Goal: Check status: Check status

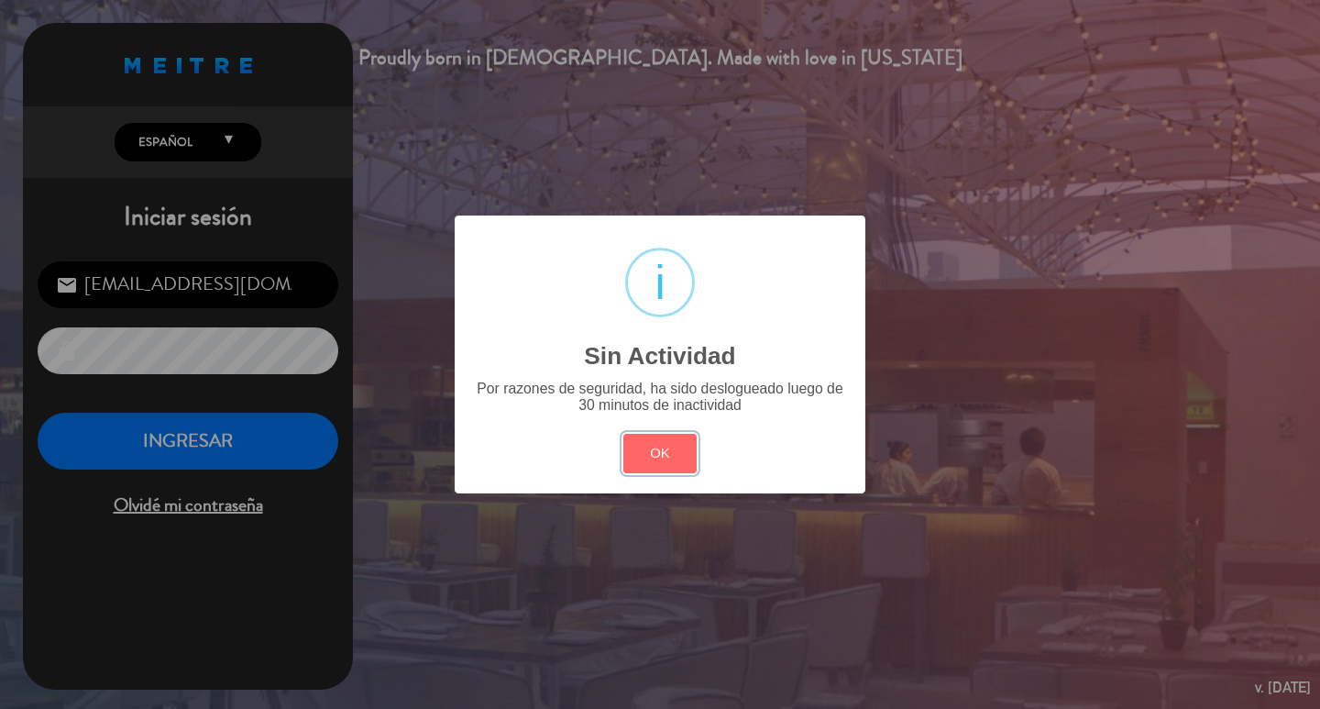
drag, startPoint x: 643, startPoint y: 482, endPoint x: 356, endPoint y: 465, distance: 287.4
click at [623, 473] on button "OK" at bounding box center [660, 453] width 74 height 39
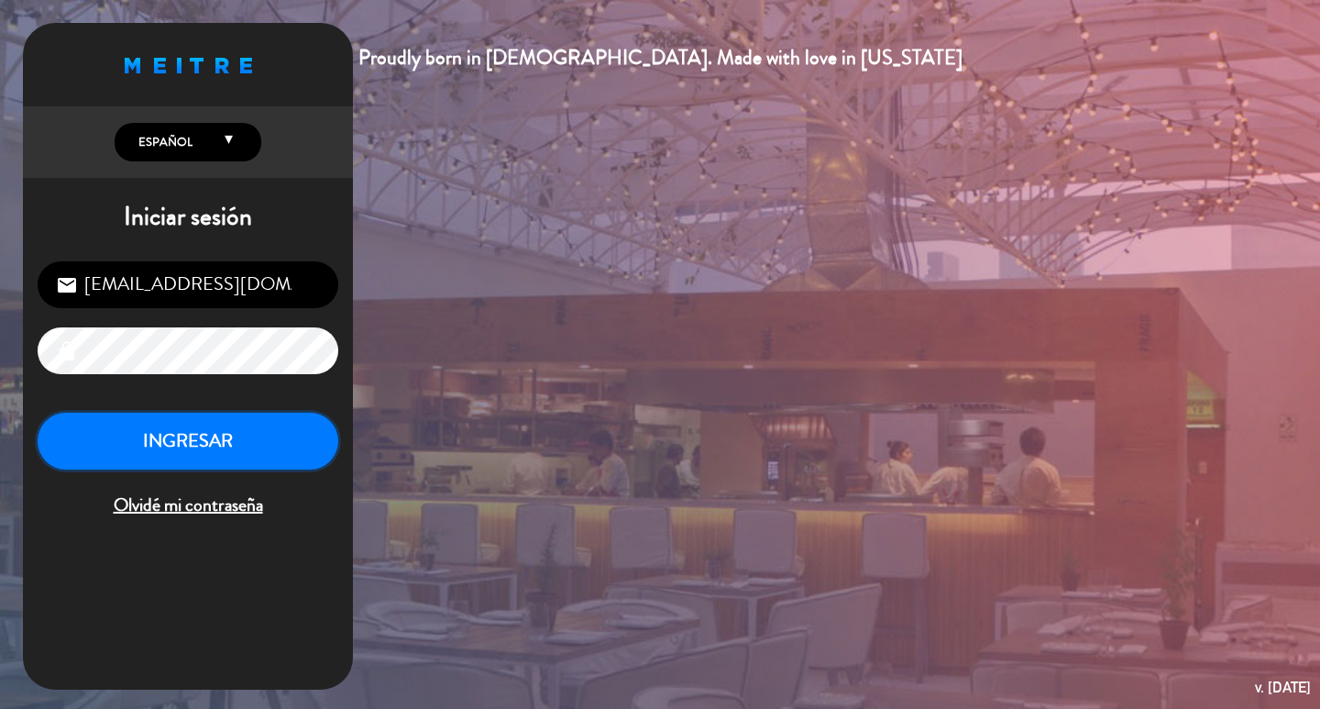
click at [177, 452] on button "INGRESAR" at bounding box center [188, 441] width 301 height 58
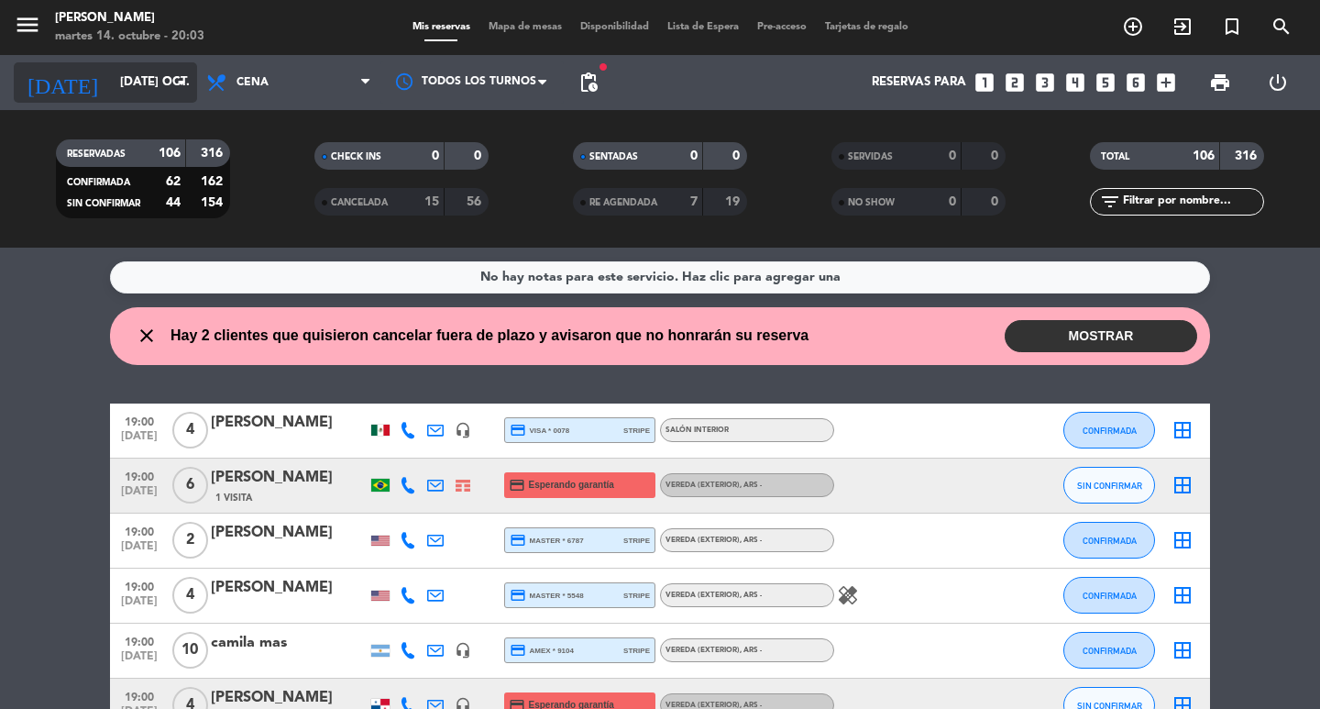
click at [124, 93] on input "[DATE] oct." at bounding box center [191, 82] width 161 height 33
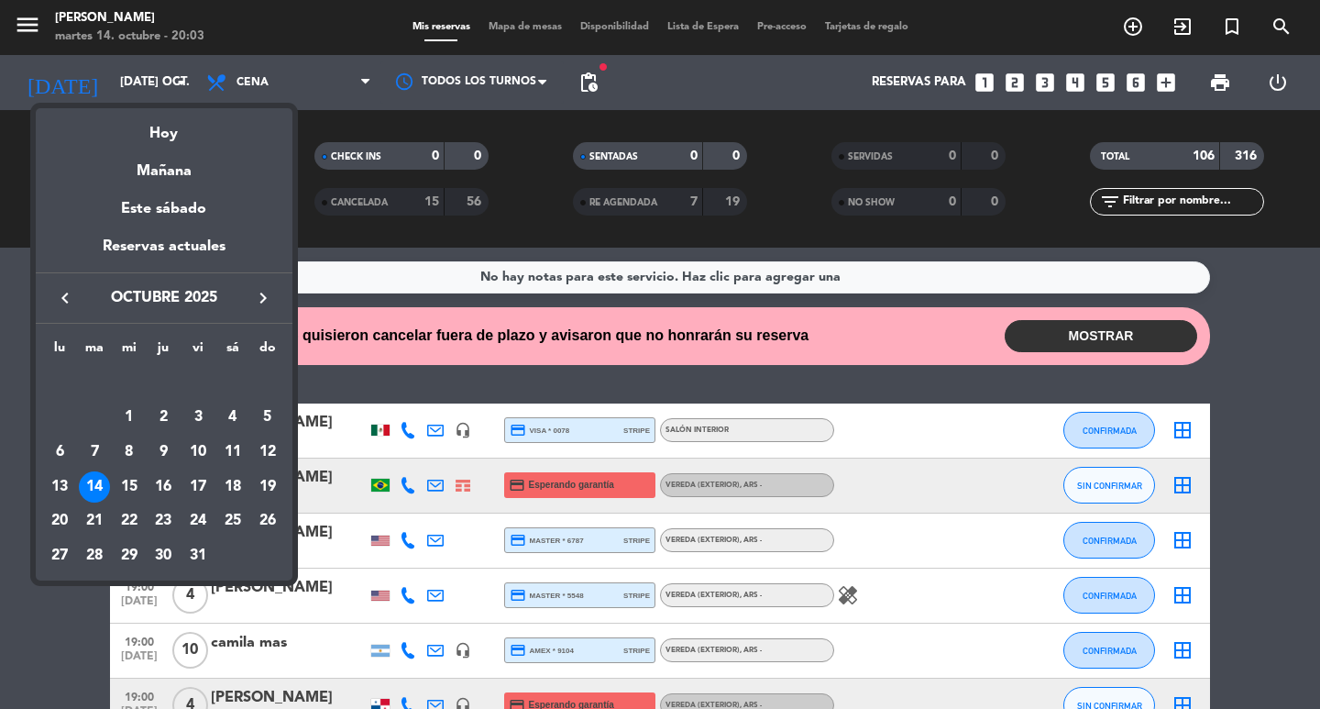
click at [252, 298] on icon "keyboard_arrow_right" at bounding box center [263, 298] width 22 height 22
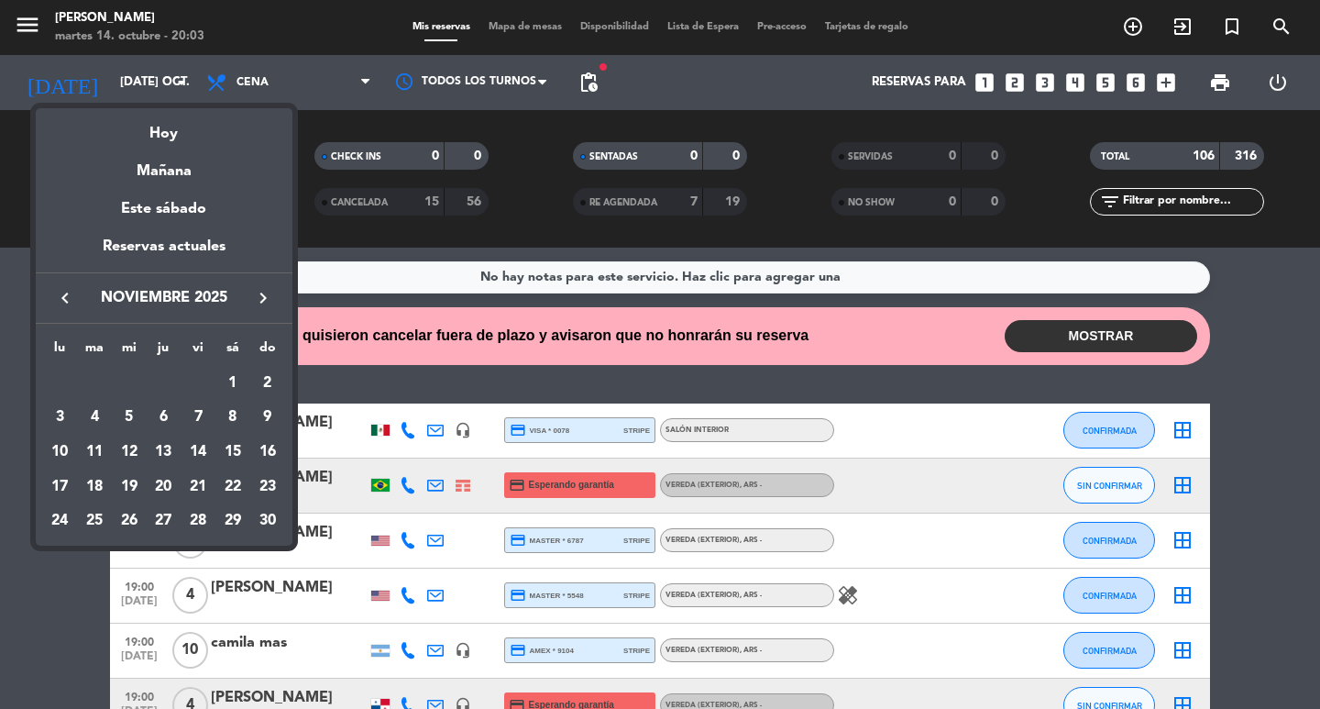
click at [252, 298] on icon "keyboard_arrow_right" at bounding box center [263, 298] width 22 height 22
drag, startPoint x: 128, startPoint y: 559, endPoint x: 997, endPoint y: 343, distance: 895.5
click at [128, 558] on div "31" at bounding box center [129, 555] width 31 height 31
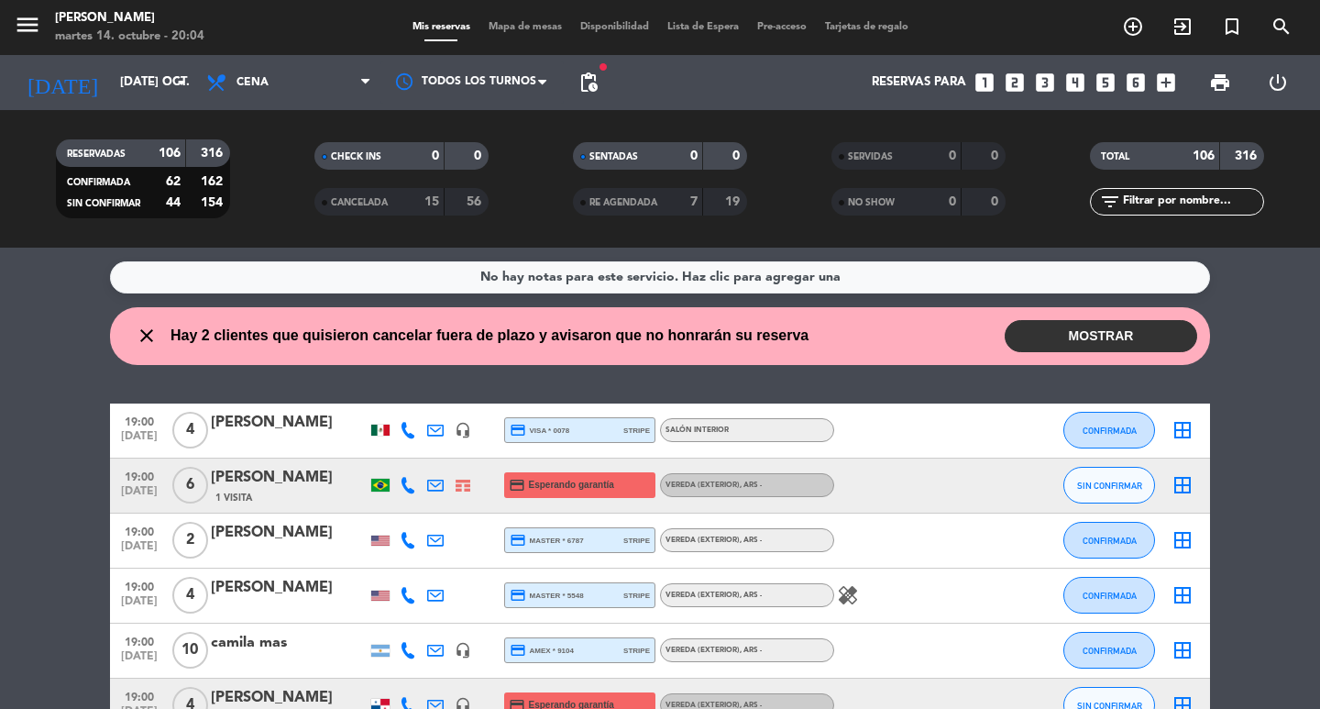
type input "mié. 31 dic."
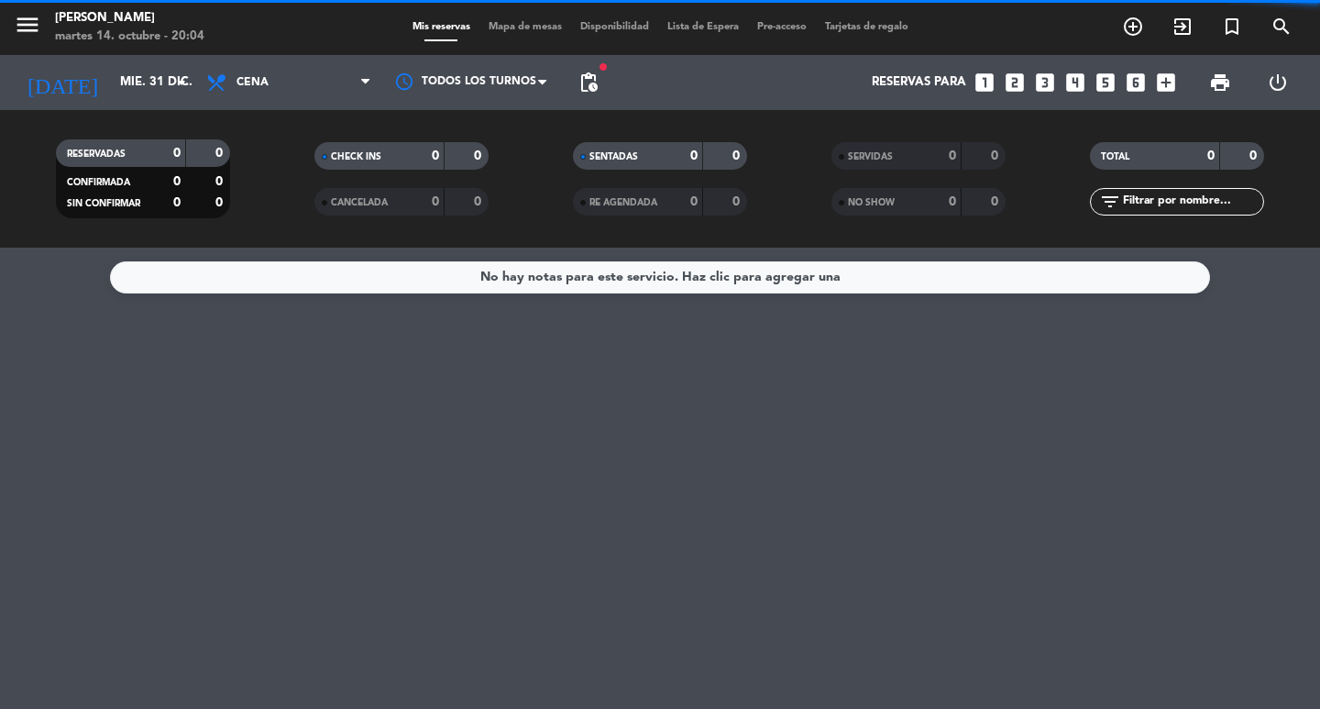
click at [1150, 200] on input "text" at bounding box center [1192, 202] width 142 height 20
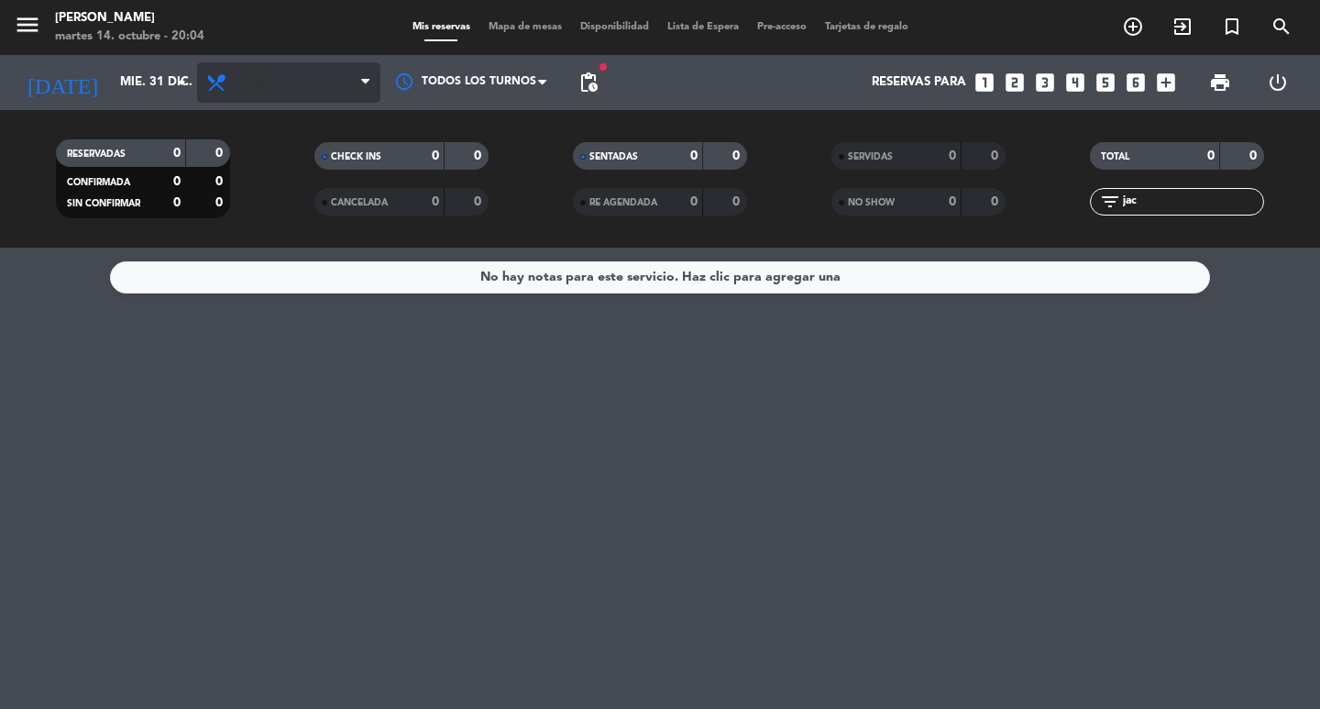
type input "jac"
click at [248, 86] on span "Cena" at bounding box center [252, 82] width 32 height 13
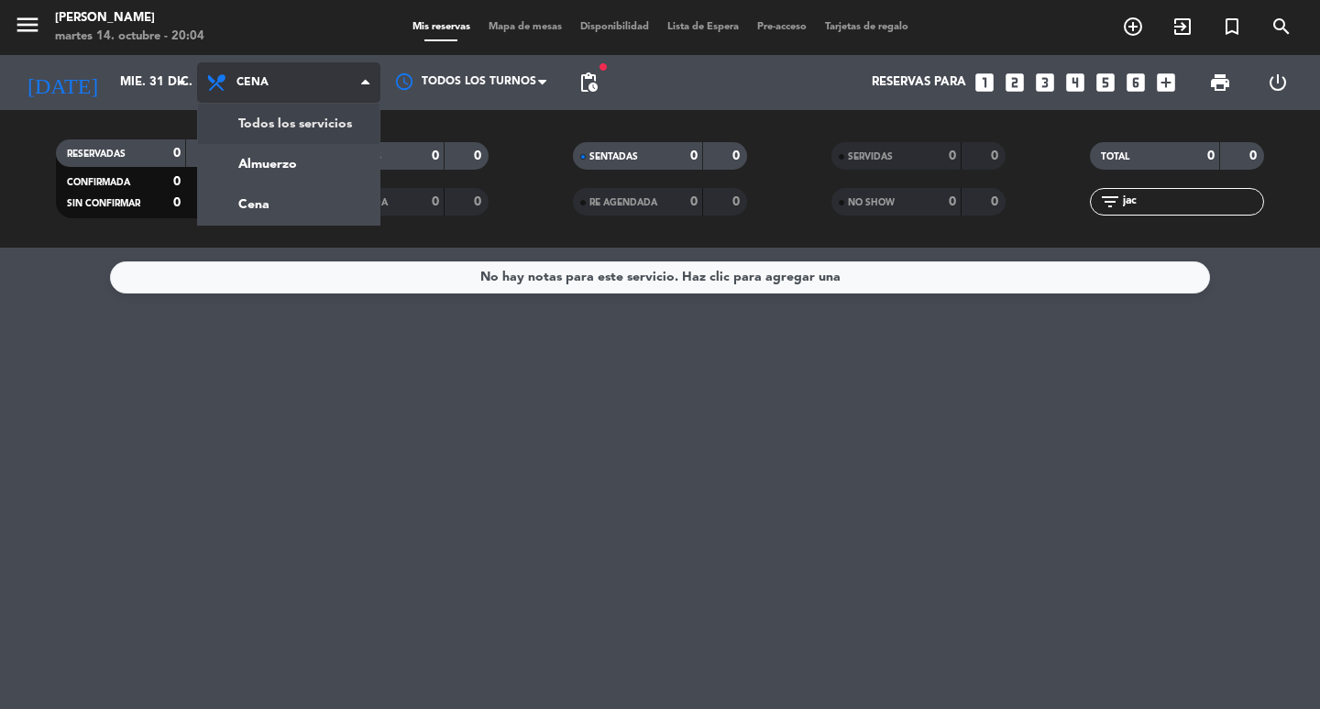
click at [252, 118] on div "menu [PERSON_NAME] 14. octubre - 20:04 Mis reservas Mapa de mesas Disponibilida…" at bounding box center [660, 123] width 1320 height 247
